Goal: Information Seeking & Learning: Learn about a topic

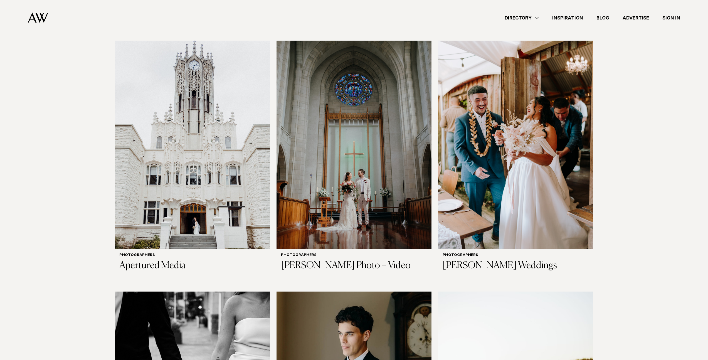
scroll to position [2669, 0]
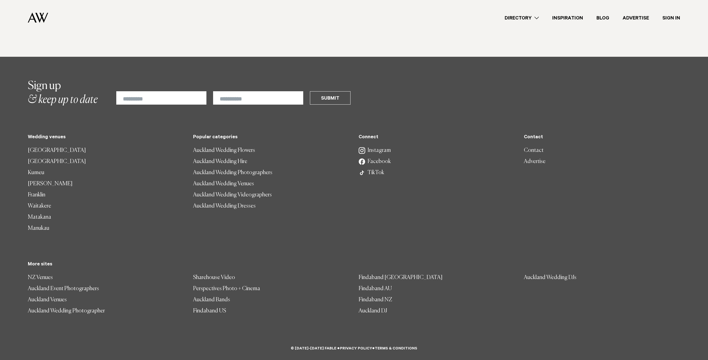
click at [154, 179] on link "[PERSON_NAME]" at bounding box center [106, 183] width 156 height 11
click at [6, 233] on div "**********" at bounding box center [353, 216] width 699 height 274
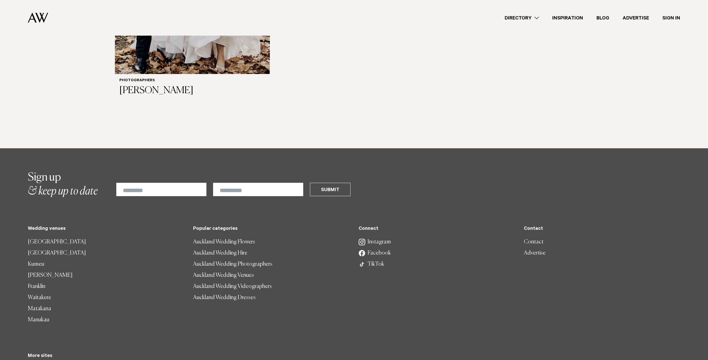
scroll to position [0, 0]
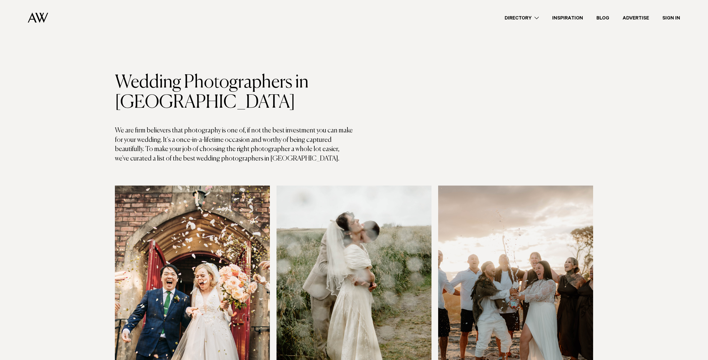
click at [537, 17] on link "Directory" at bounding box center [522, 18] width 48 height 8
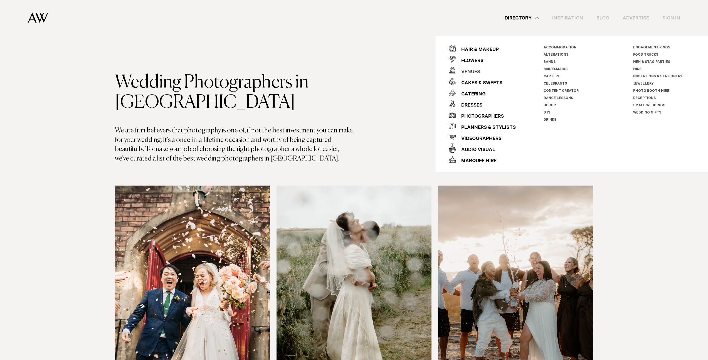
click at [476, 72] on div "Venues" at bounding box center [468, 72] width 24 height 11
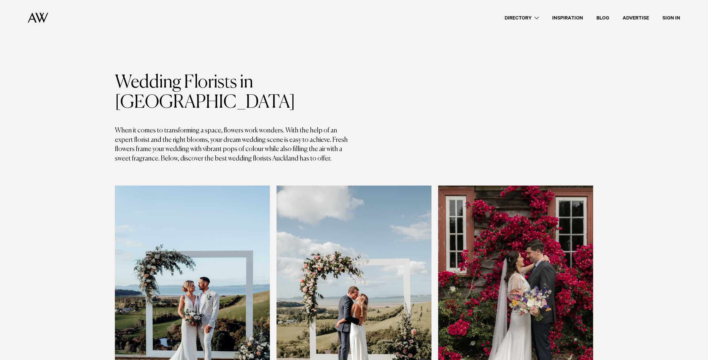
scroll to position [277, 0]
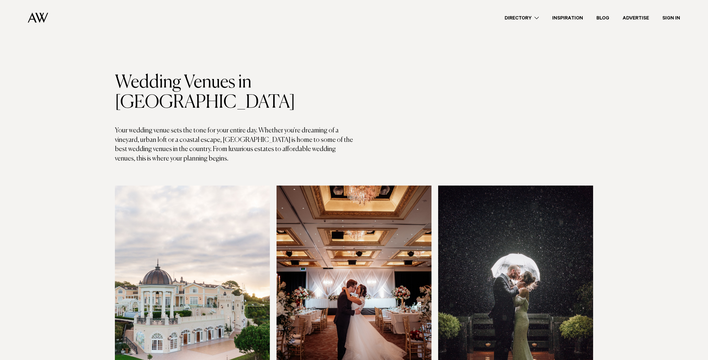
click at [598, 16] on link "Blog" at bounding box center [603, 18] width 26 height 8
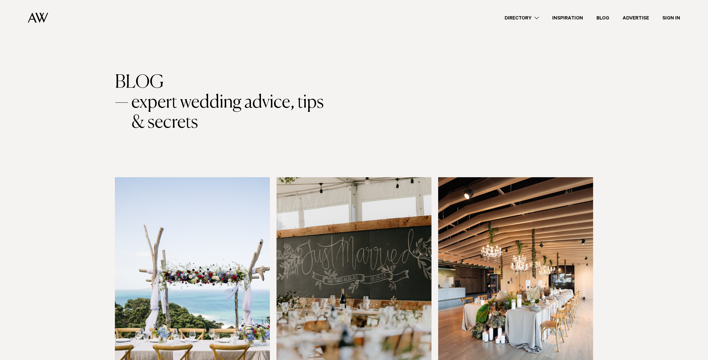
click at [575, 19] on link "Inspiration" at bounding box center [568, 18] width 44 height 8
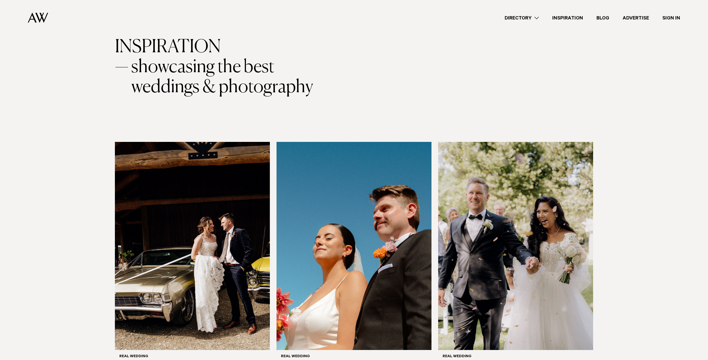
scroll to position [33, 0]
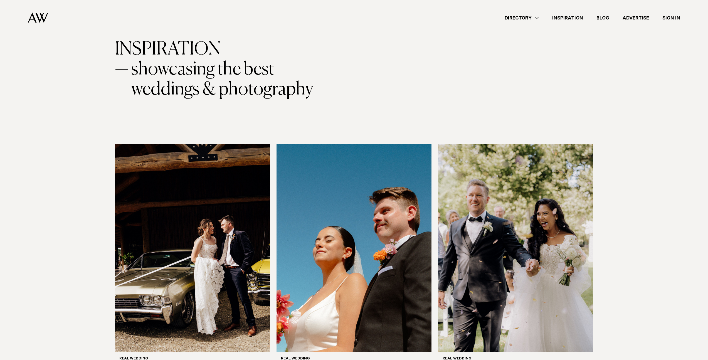
click at [539, 16] on link "Directory" at bounding box center [522, 18] width 48 height 8
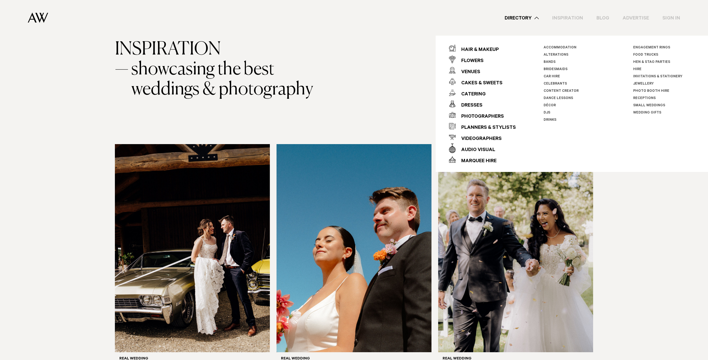
click at [539, 16] on link "Directory" at bounding box center [522, 18] width 48 height 8
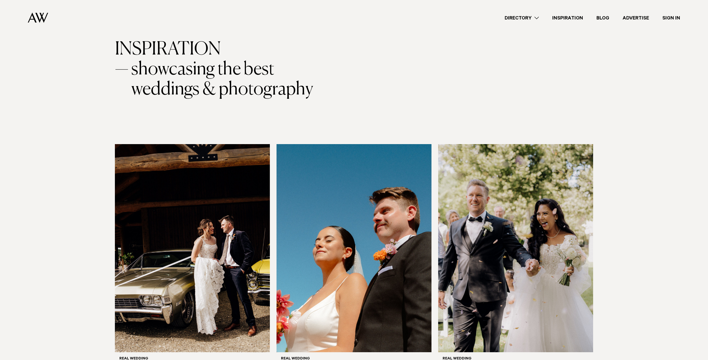
click at [539, 16] on link "Directory" at bounding box center [522, 18] width 48 height 8
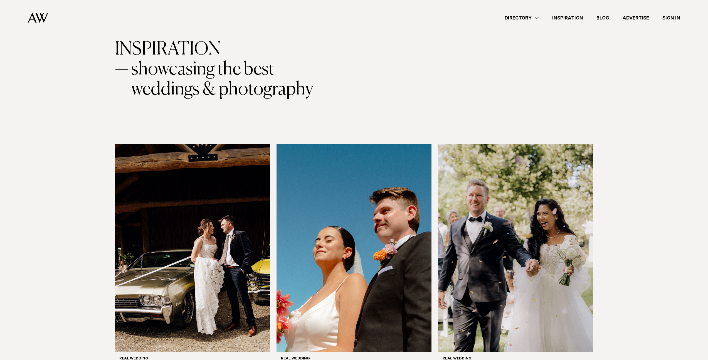
click at [39, 16] on img at bounding box center [38, 18] width 20 height 10
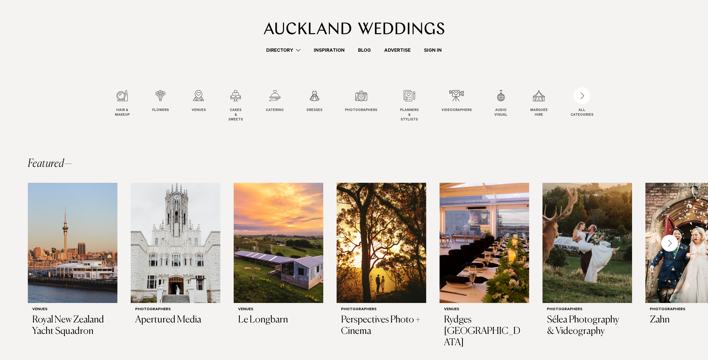
click at [297, 50] on link "Directory" at bounding box center [284, 50] width 48 height 8
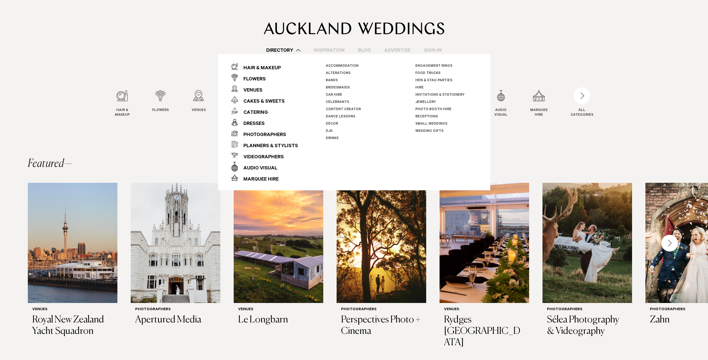
click at [298, 50] on link "Directory" at bounding box center [284, 50] width 48 height 8
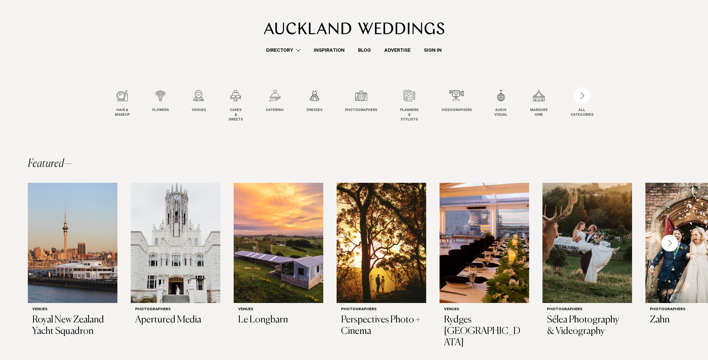
click at [298, 50] on link "Directory" at bounding box center [284, 50] width 48 height 8
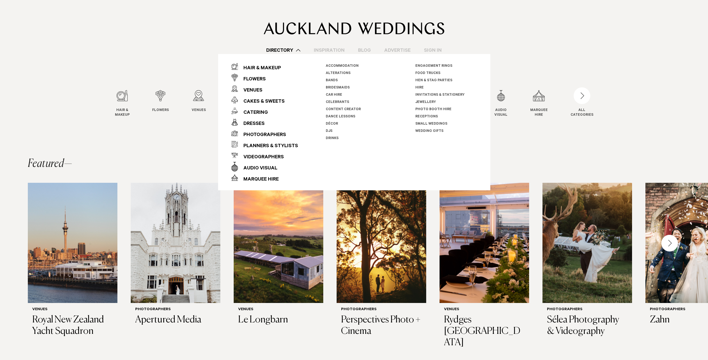
click at [298, 50] on link "Directory" at bounding box center [284, 50] width 48 height 8
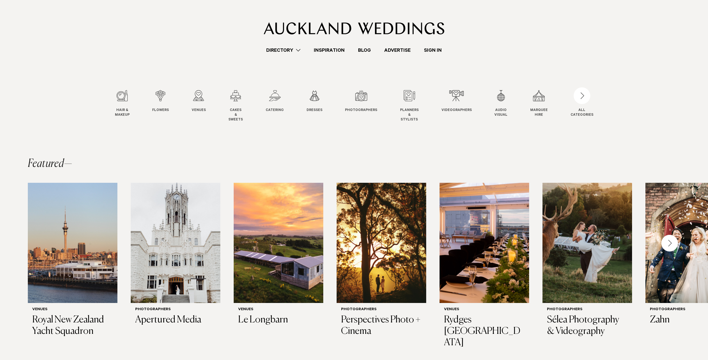
click at [298, 50] on link "Directory" at bounding box center [284, 50] width 48 height 8
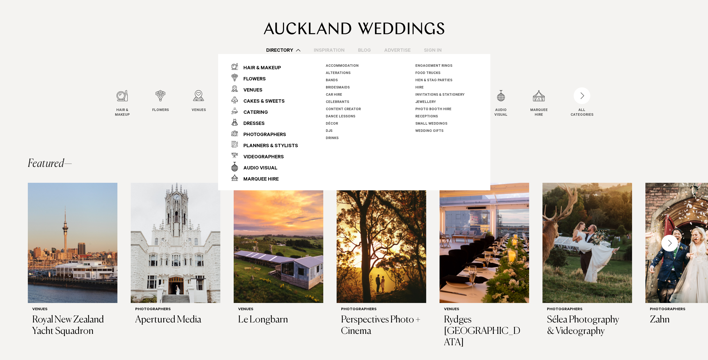
click at [298, 50] on link "Directory" at bounding box center [284, 50] width 48 height 8
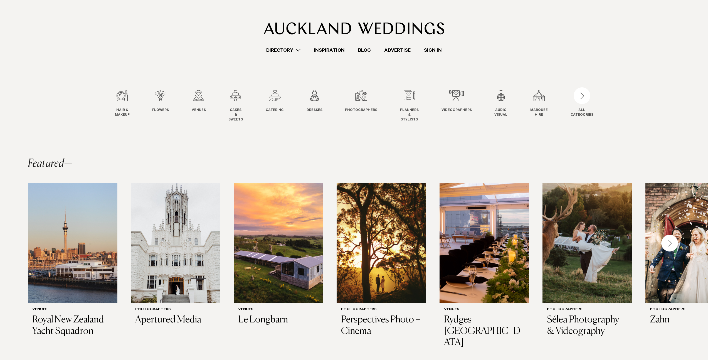
click at [298, 50] on link "Directory" at bounding box center [284, 50] width 48 height 8
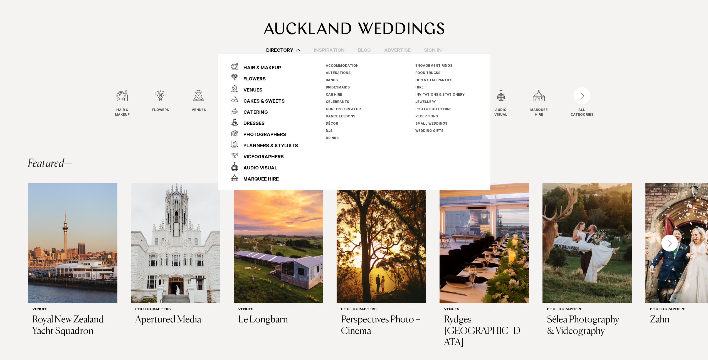
click at [298, 50] on link "Directory" at bounding box center [284, 50] width 48 height 8
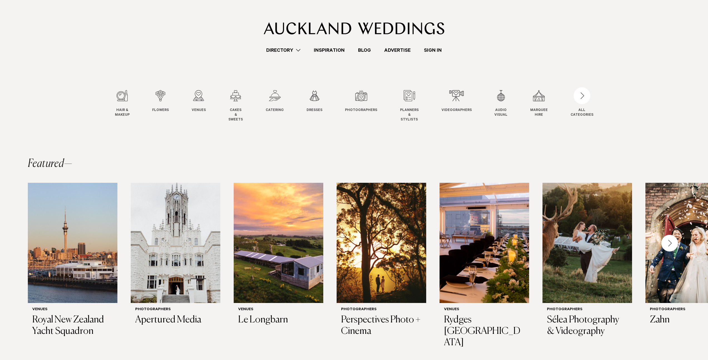
click at [675, 241] on div "Next slide" at bounding box center [670, 243] width 17 height 17
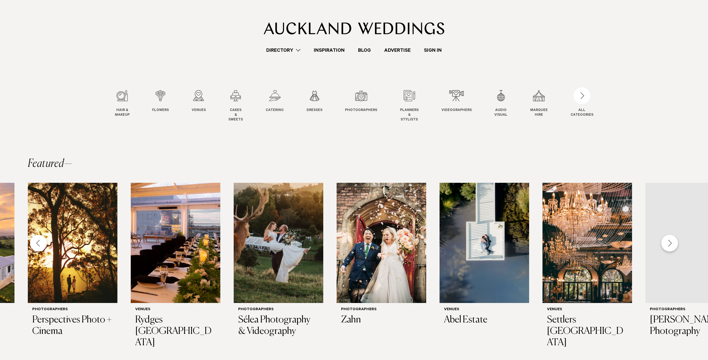
click at [671, 244] on div "Next slide" at bounding box center [670, 243] width 17 height 17
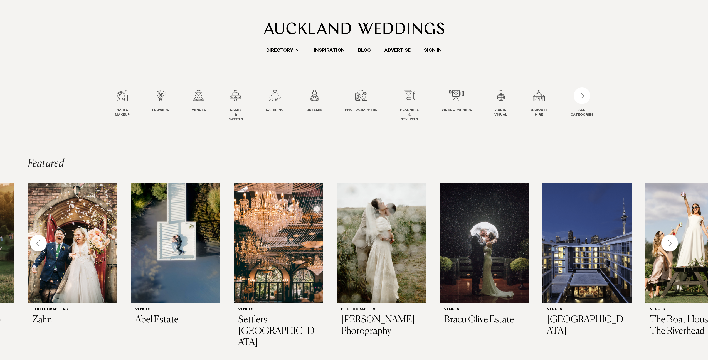
click at [671, 244] on div "Next slide" at bounding box center [670, 243] width 17 height 17
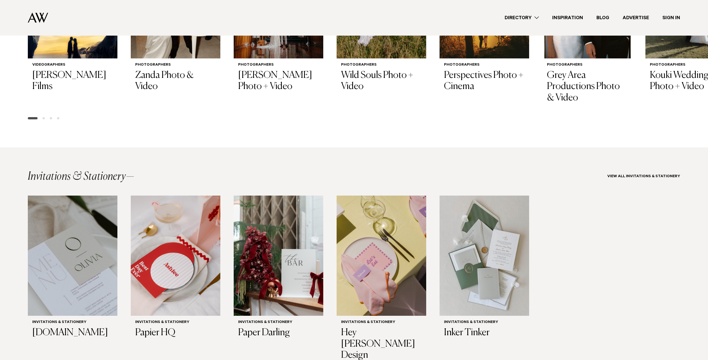
scroll to position [1043, 0]
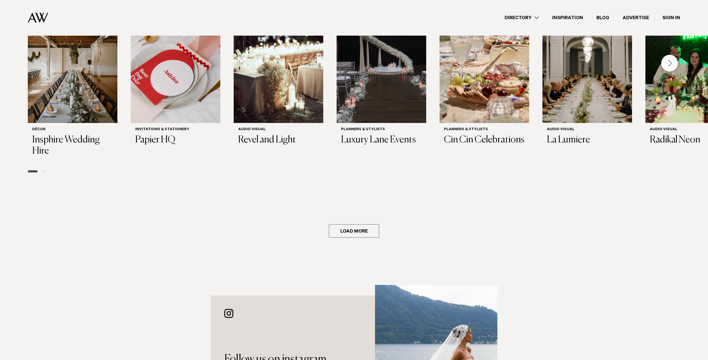
scroll to position [1689, 0]
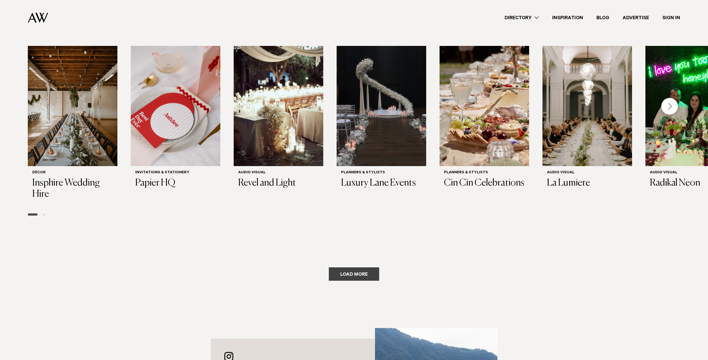
click at [357, 267] on button "Load more" at bounding box center [354, 273] width 50 height 13
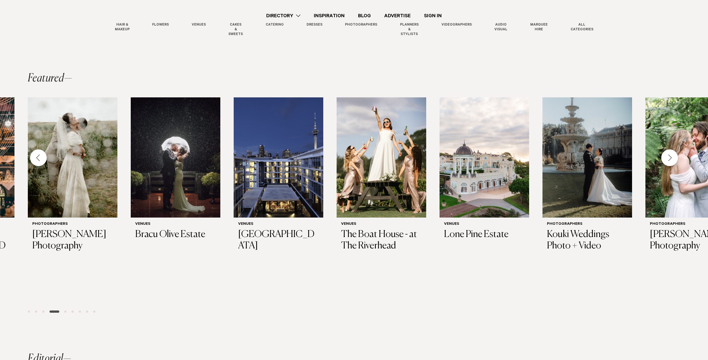
scroll to position [137, 0]
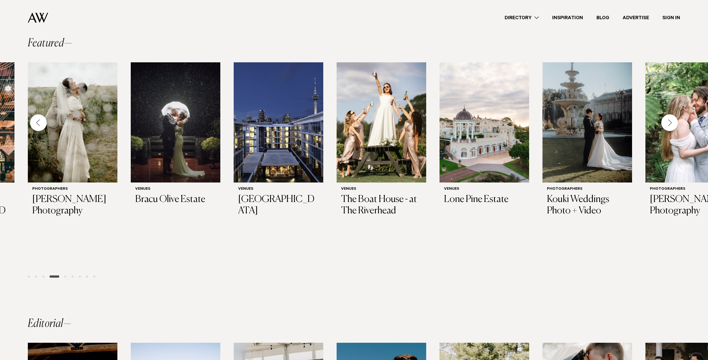
click at [603, 17] on link "Blog" at bounding box center [603, 18] width 26 height 8
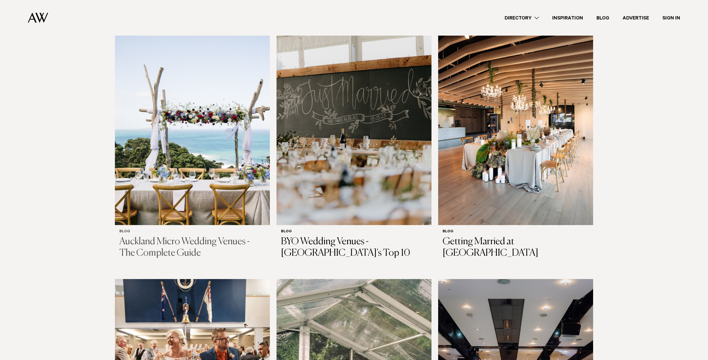
scroll to position [76, 0]
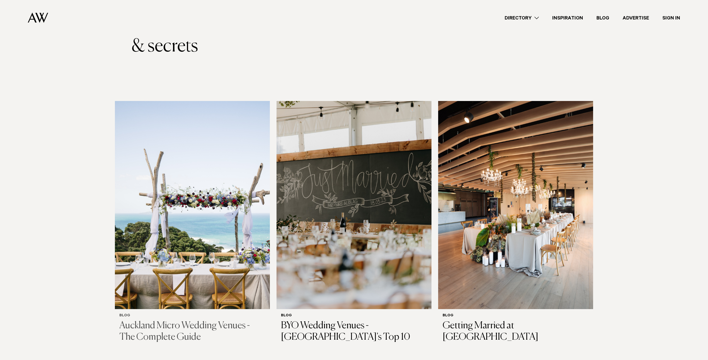
click at [178, 166] on img at bounding box center [192, 205] width 155 height 208
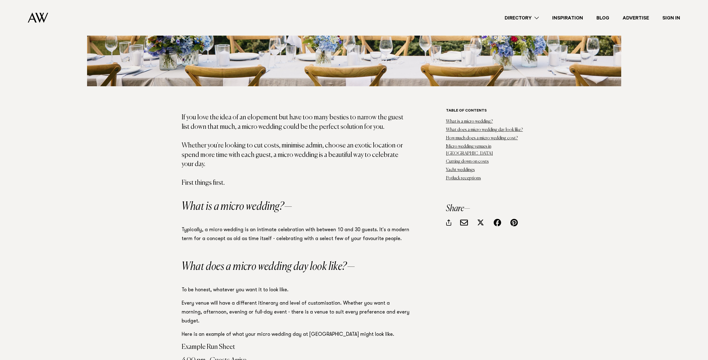
scroll to position [332, 0]
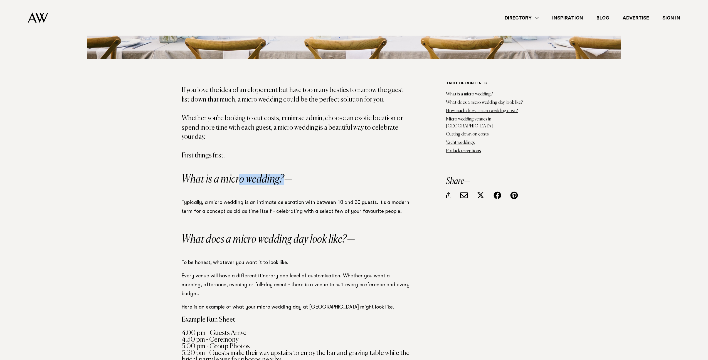
drag, startPoint x: 238, startPoint y: 180, endPoint x: 321, endPoint y: 178, distance: 83.2
click at [321, 178] on h2 "What is a micro wedding?" at bounding box center [296, 179] width 228 height 11
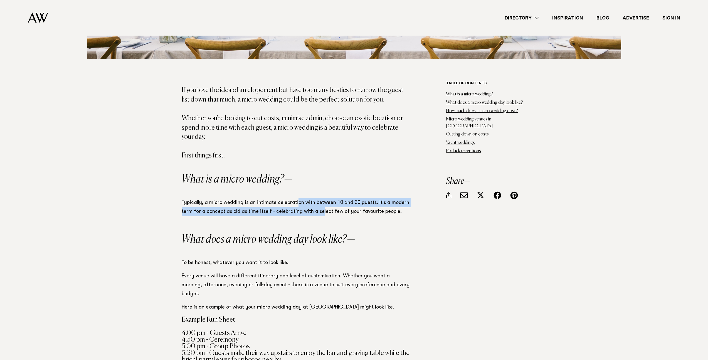
drag, startPoint x: 296, startPoint y: 201, endPoint x: 318, endPoint y: 213, distance: 25.4
click at [318, 213] on p "Typically, a micro wedding is an intimate celebration with between 10 and 30 gu…" at bounding box center [296, 207] width 228 height 18
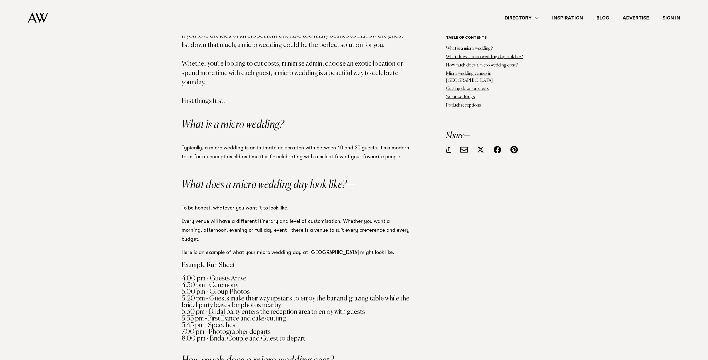
scroll to position [507, 0]
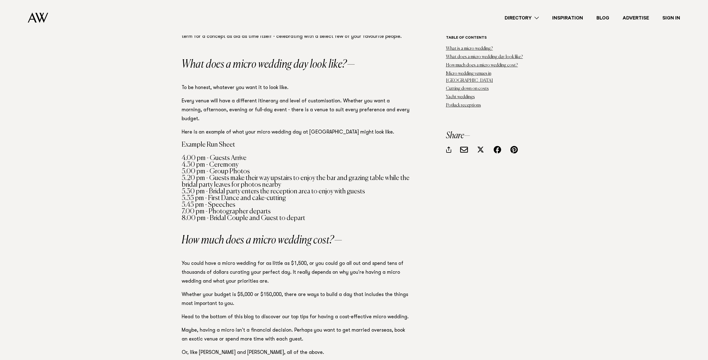
drag, startPoint x: 207, startPoint y: 135, endPoint x: 353, endPoint y: 175, distance: 151.2
click at [353, 175] on h4 "Example Run Sheet 4.00 pm - Guests Arrive 4.30 pm - Ceremony 5.00 pm - Group Ph…" at bounding box center [296, 181] width 228 height 80
drag, startPoint x: 299, startPoint y: 174, endPoint x: 183, endPoint y: 134, distance: 122.9
click at [183, 141] on h4 "Example Run Sheet 4.00 pm - Guests Arrive 4.30 pm - Ceremony 5.00 pm - Group Ph…" at bounding box center [296, 181] width 228 height 80
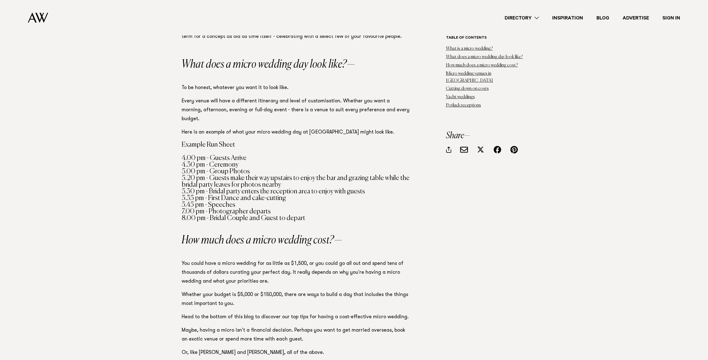
click at [183, 141] on h4 "Example Run Sheet 4.00 pm - Guests Arrive 4.30 pm - Ceremony 5.00 pm - Group Ph…" at bounding box center [296, 181] width 228 height 80
drag, startPoint x: 183, startPoint y: 135, endPoint x: 299, endPoint y: 174, distance: 122.3
click at [299, 174] on h4 "Example Run Sheet 4.00 pm - Guests Arrive 4.30 pm - Ceremony 5.00 pm - Group Ph…" at bounding box center [296, 181] width 228 height 80
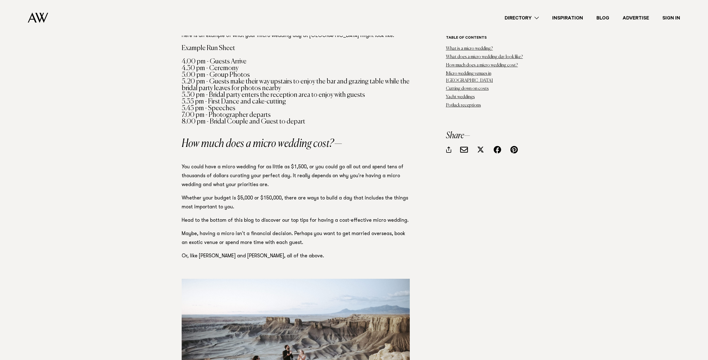
scroll to position [0, 0]
